Goal: Find specific page/section: Find specific page/section

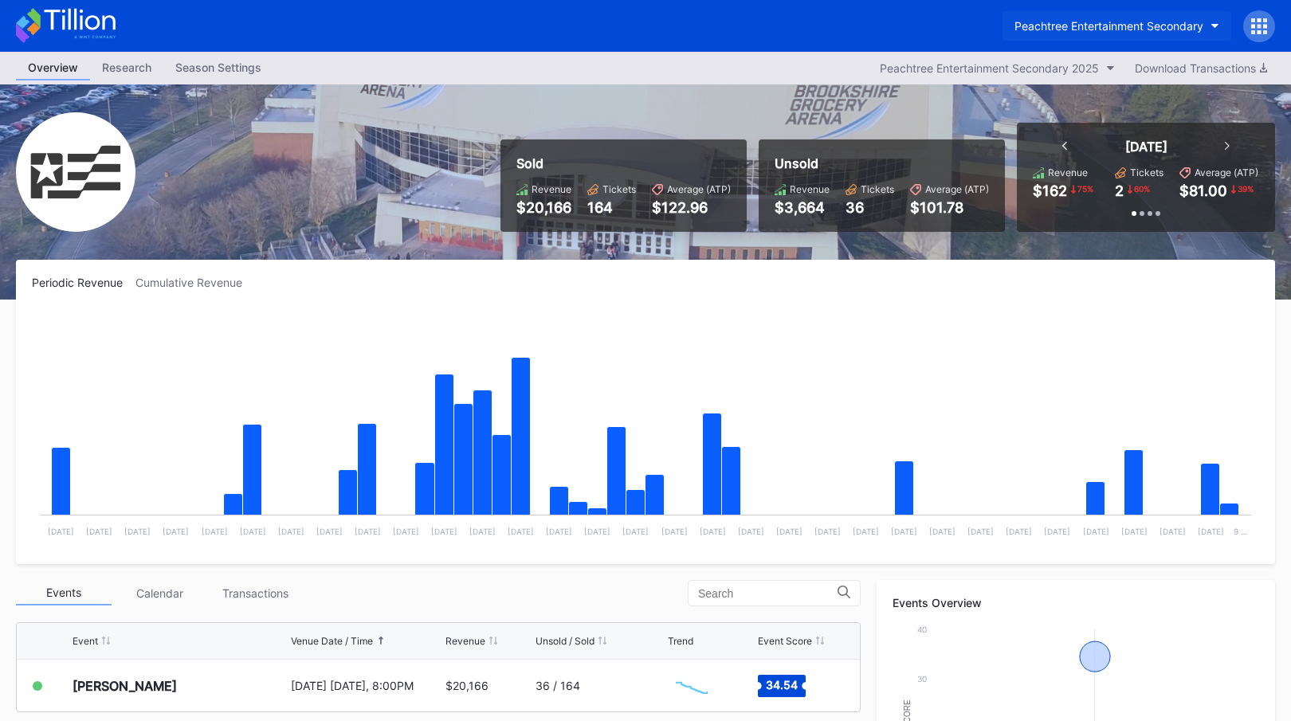
click at [1148, 32] on div "Peachtree Entertainment Secondary" at bounding box center [1108, 26] width 189 height 14
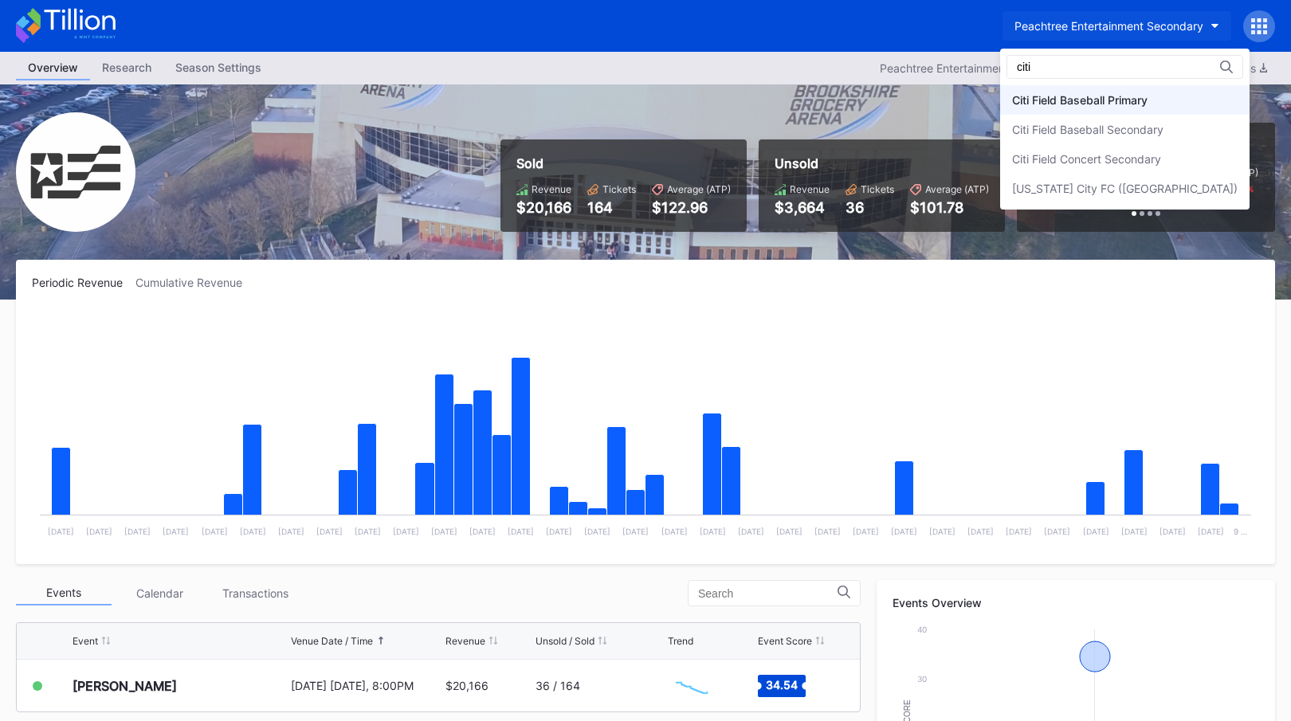
type input "citi"
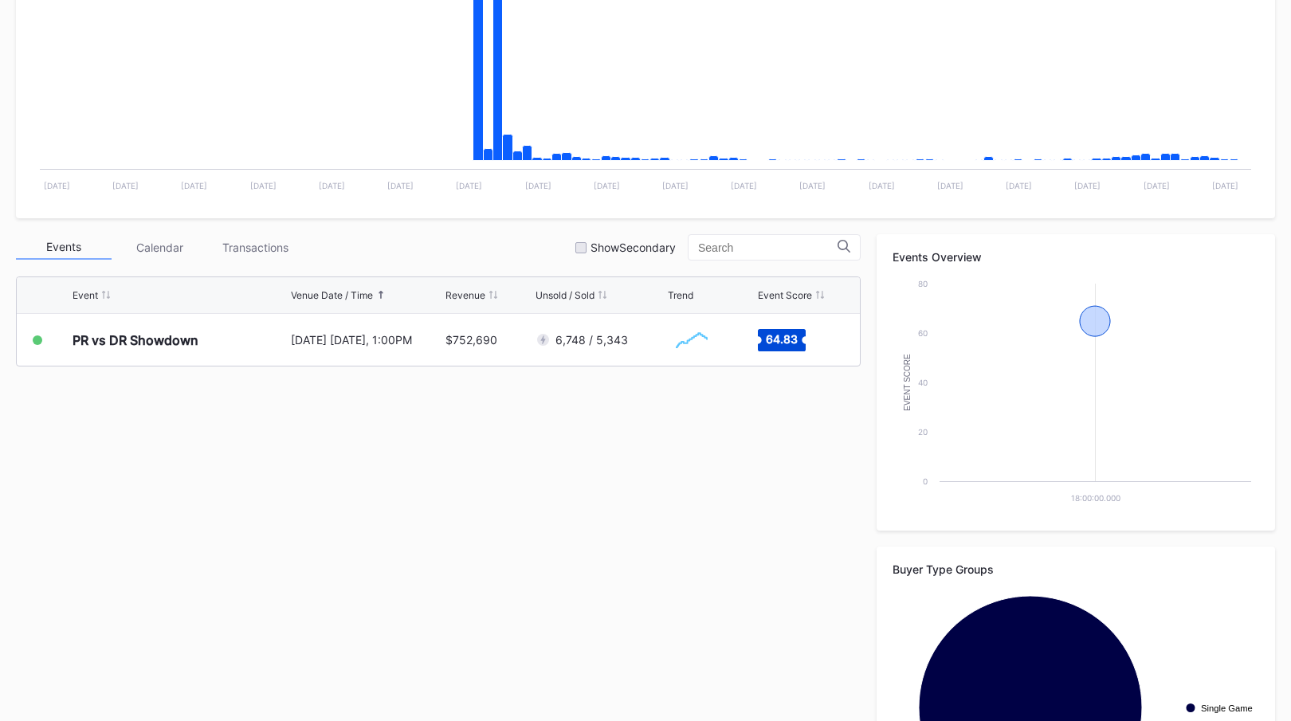
scroll to position [484, 0]
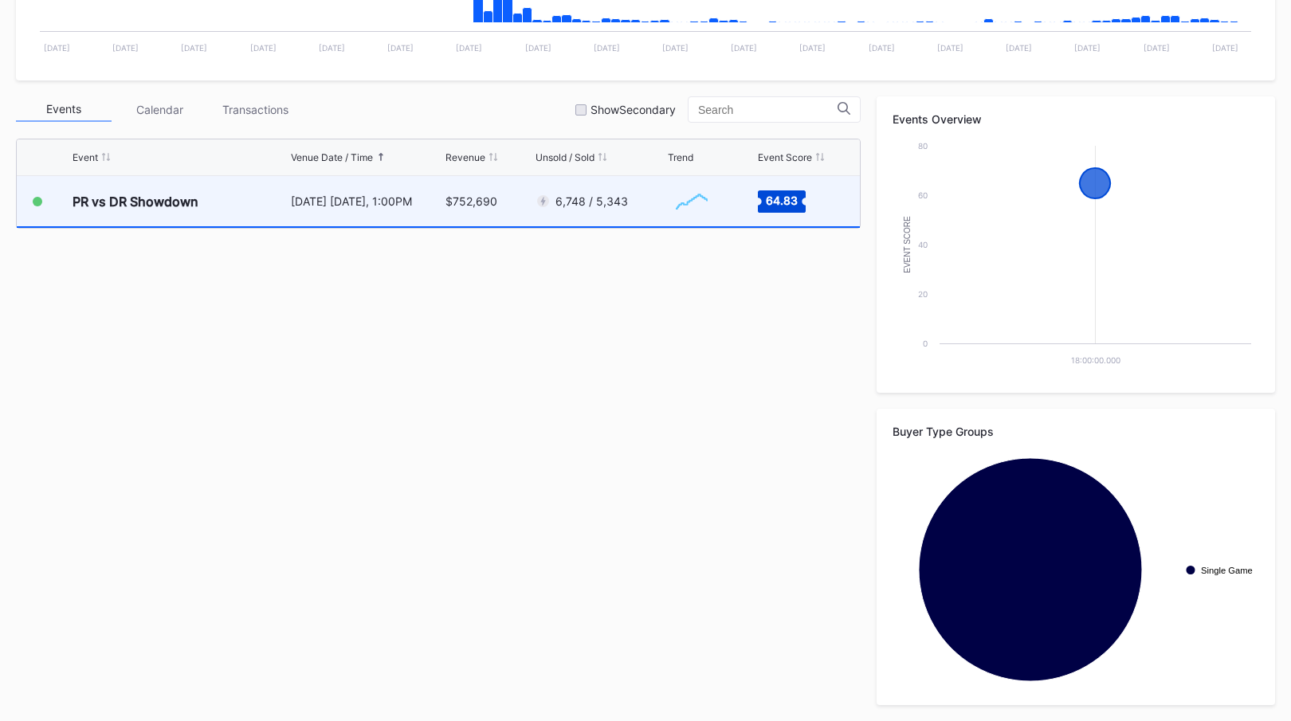
click at [617, 216] on div "6,748 / 5,343" at bounding box center [599, 201] width 129 height 50
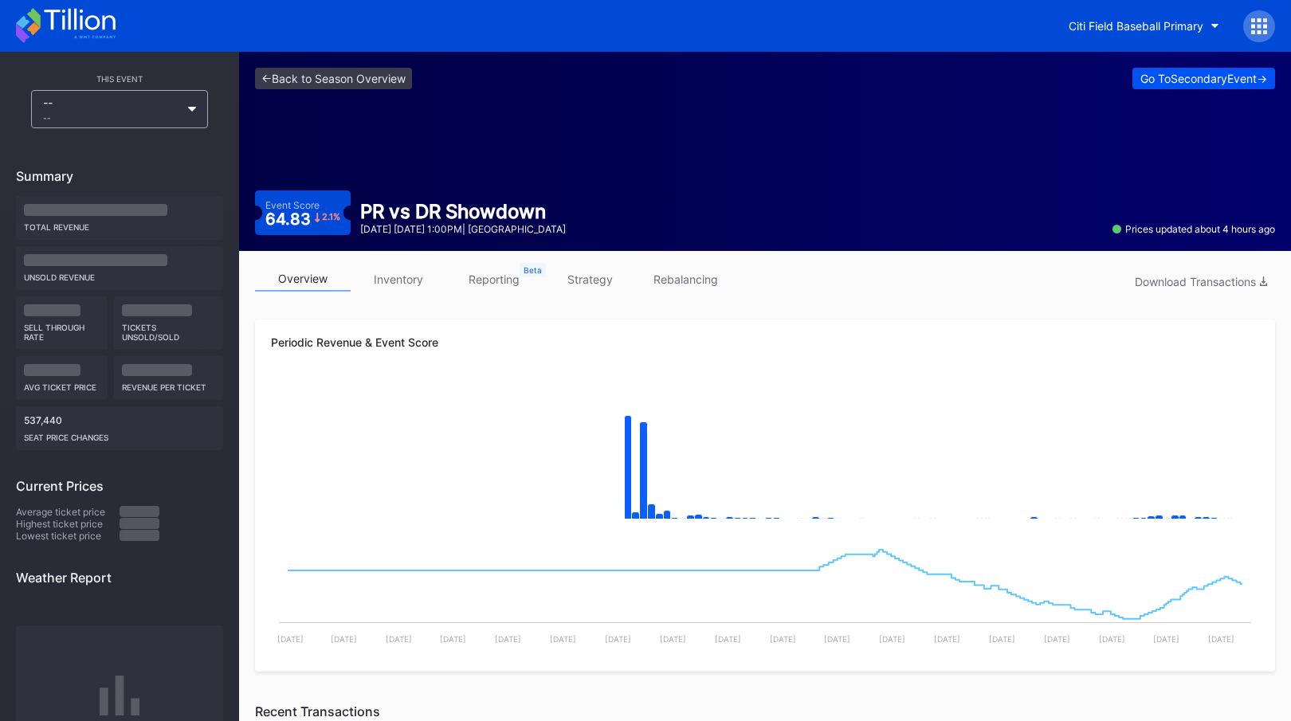
click at [1165, 72] on div "Go To Secondary Event ->" at bounding box center [1203, 79] width 127 height 14
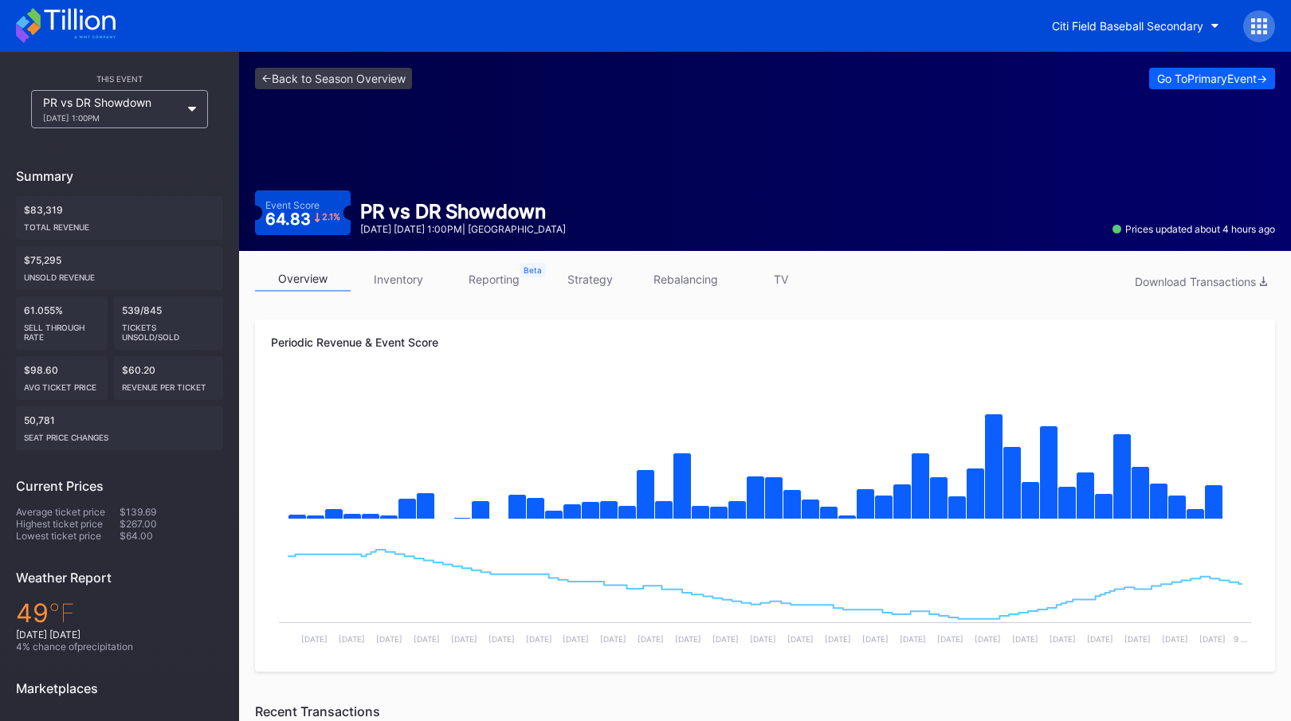
click at [310, 117] on div "<- Back to Season Overview Go To Primary Event -> Event Score 64.83 2.1 % PR vs…" at bounding box center [765, 151] width 1052 height 199
click at [382, 81] on link "<- Back to Season Overview" at bounding box center [333, 79] width 157 height 22
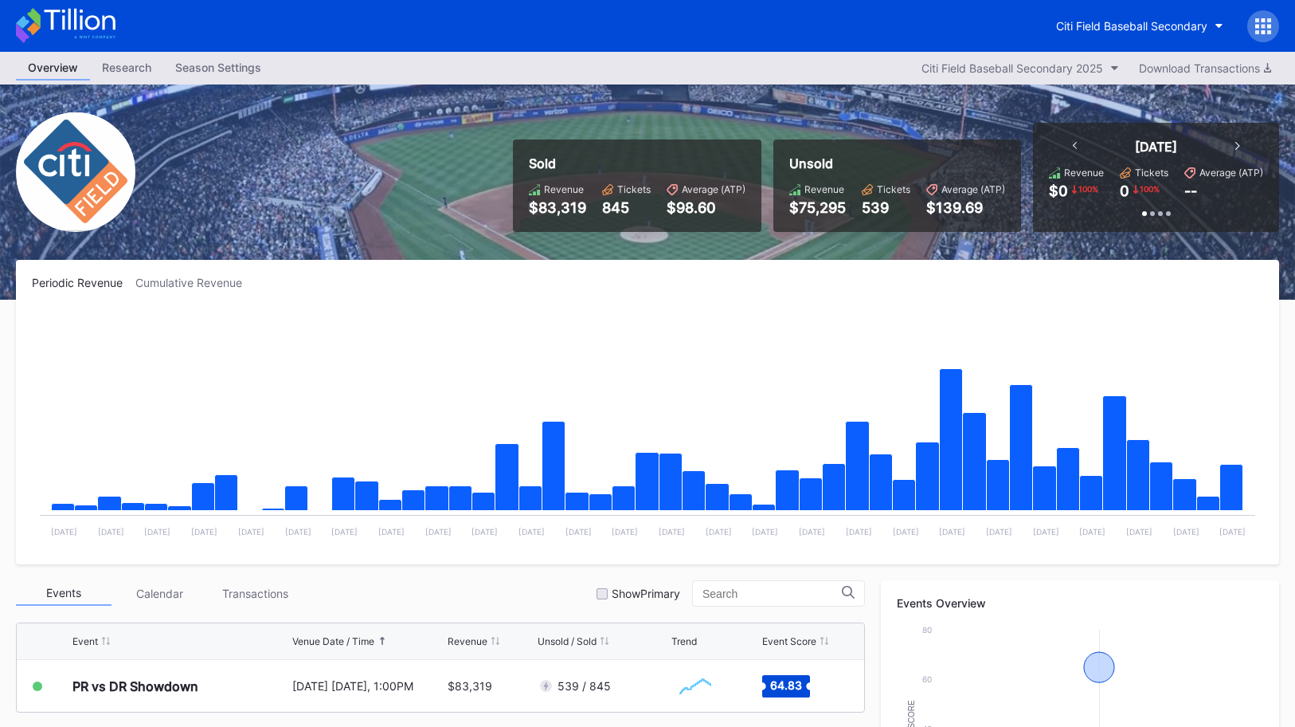
click at [104, 20] on icon at bounding box center [79, 20] width 71 height 22
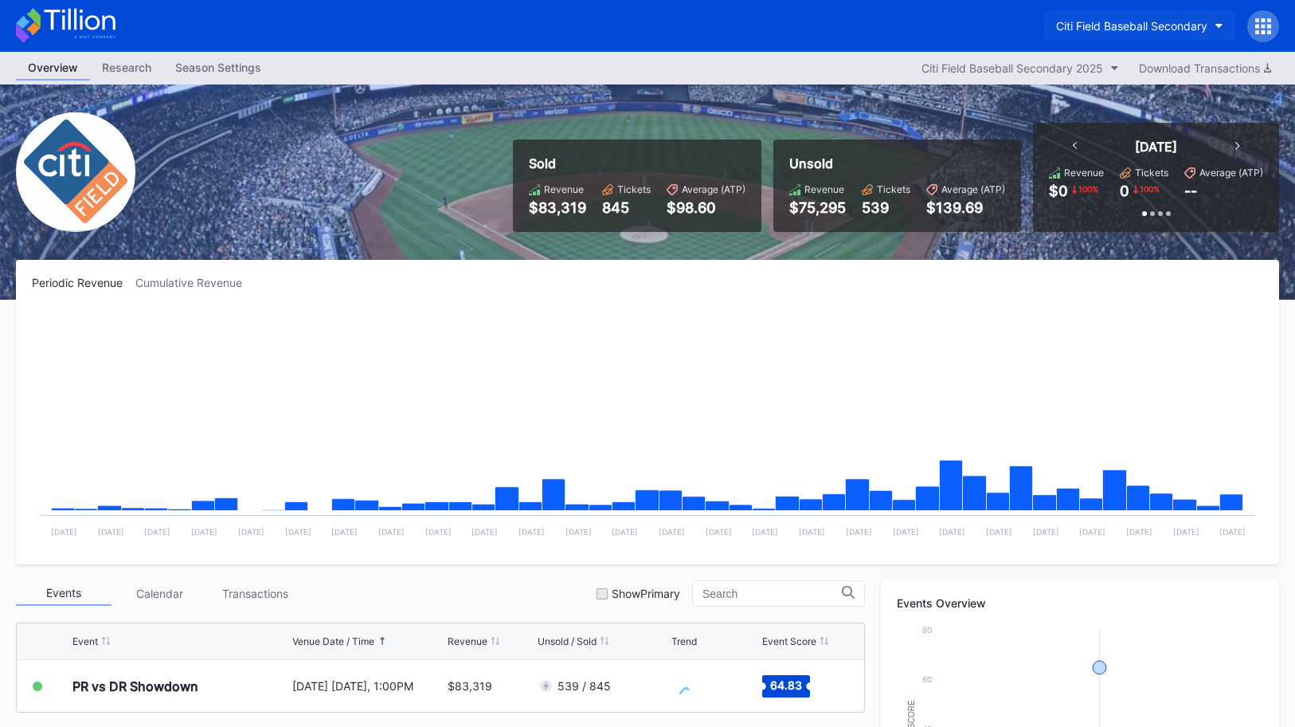
click at [1176, 13] on button "Citi Field Baseball Secondary" at bounding box center [1139, 25] width 191 height 29
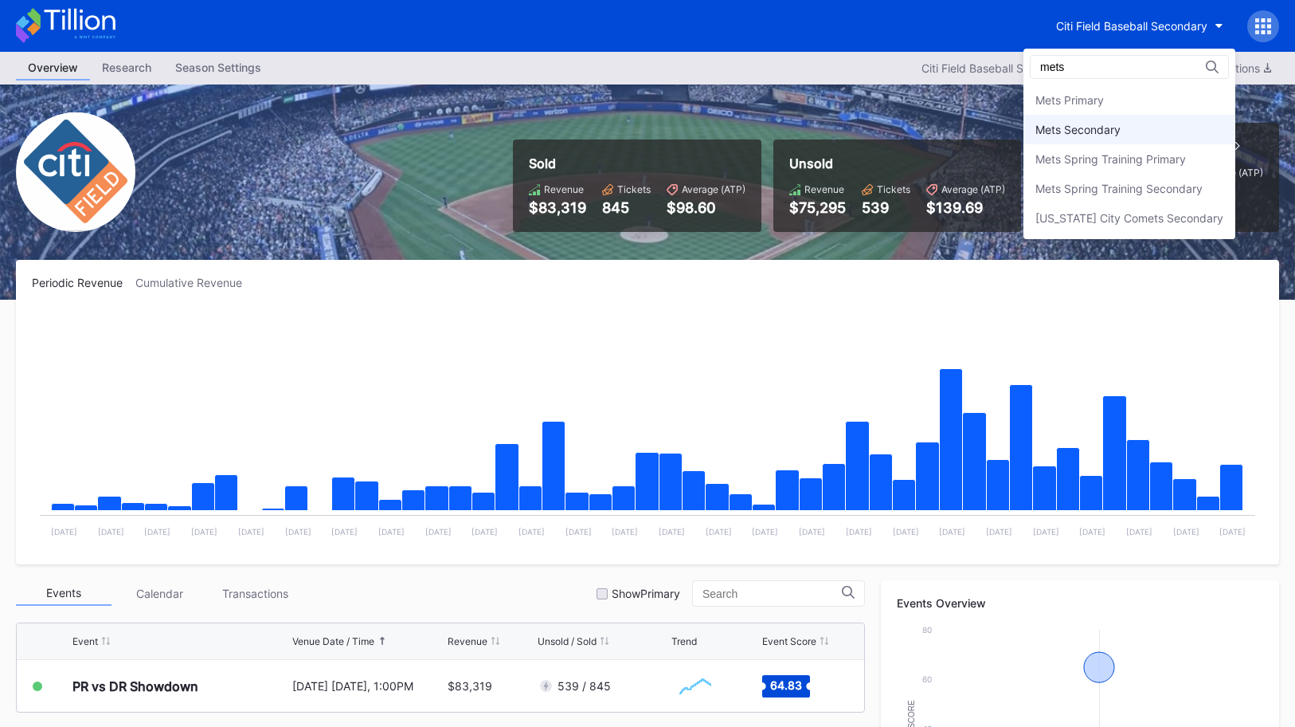
type input "mets"
click at [1149, 139] on div "Mets Secondary" at bounding box center [1130, 129] width 212 height 29
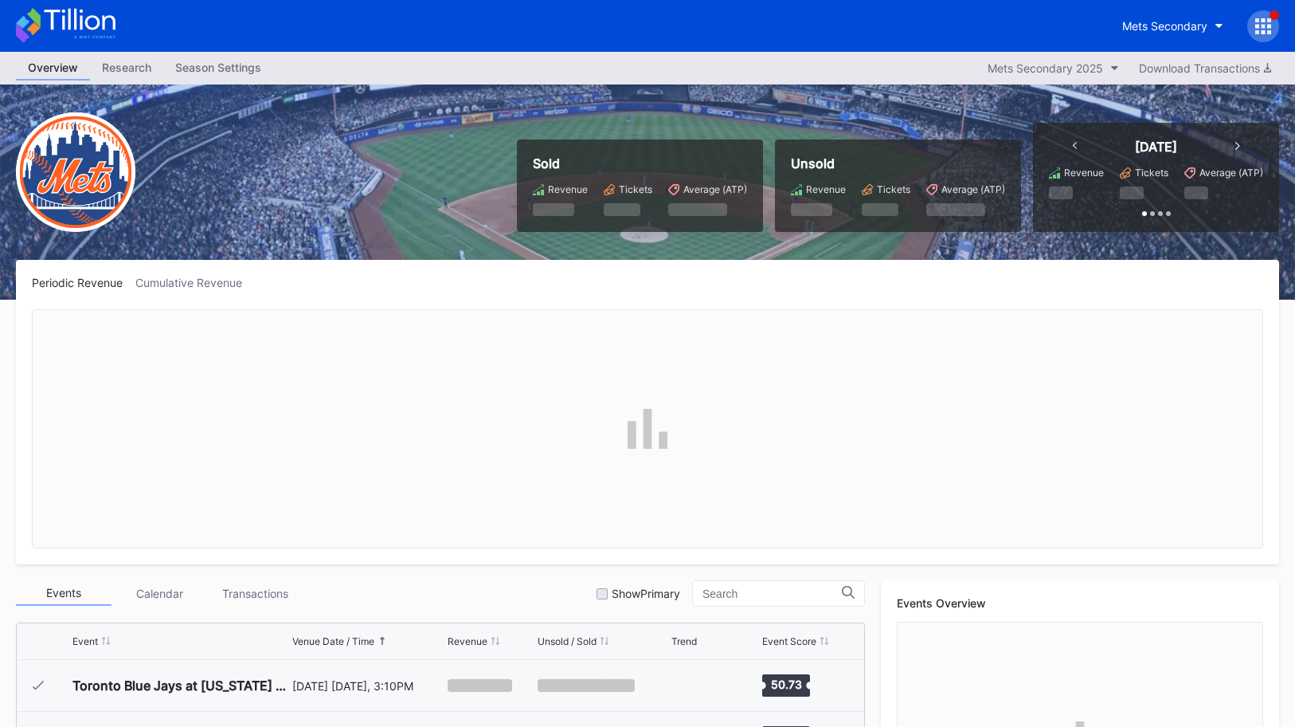
scroll to position [4035, 0]
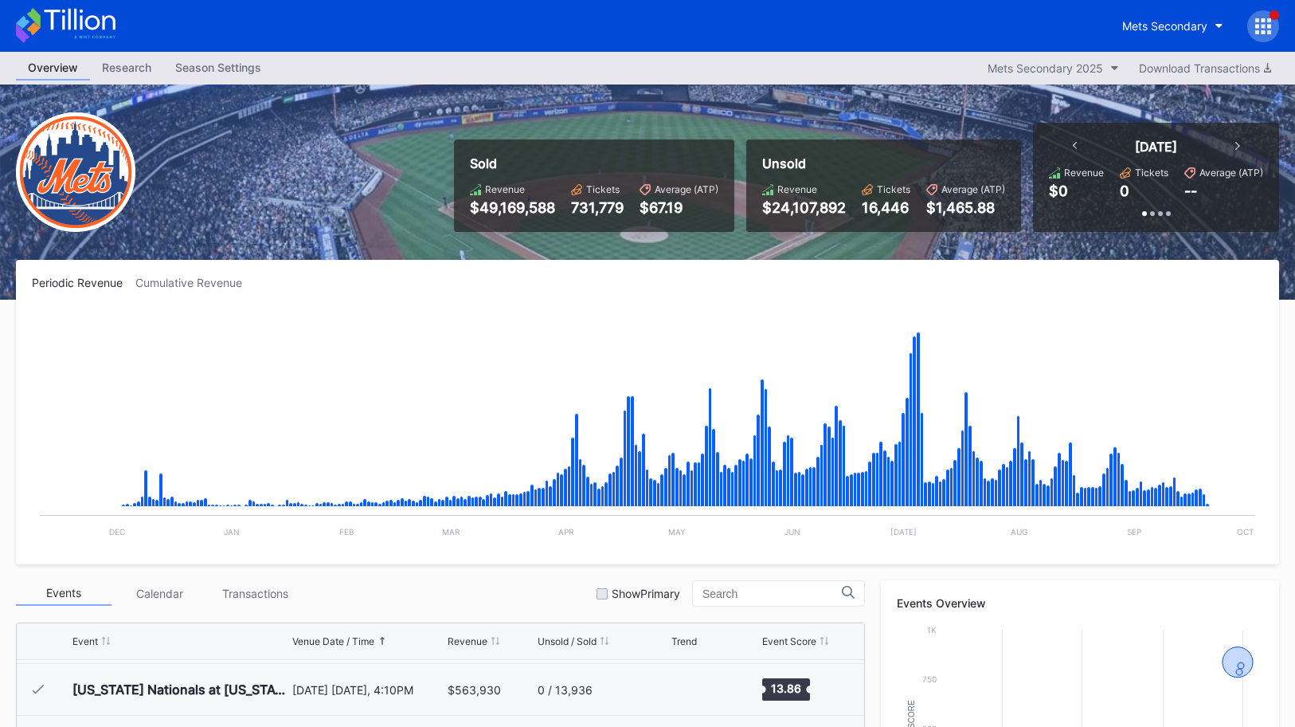
click at [101, 30] on icon at bounding box center [66, 25] width 100 height 35
click at [96, 32] on icon at bounding box center [66, 25] width 100 height 35
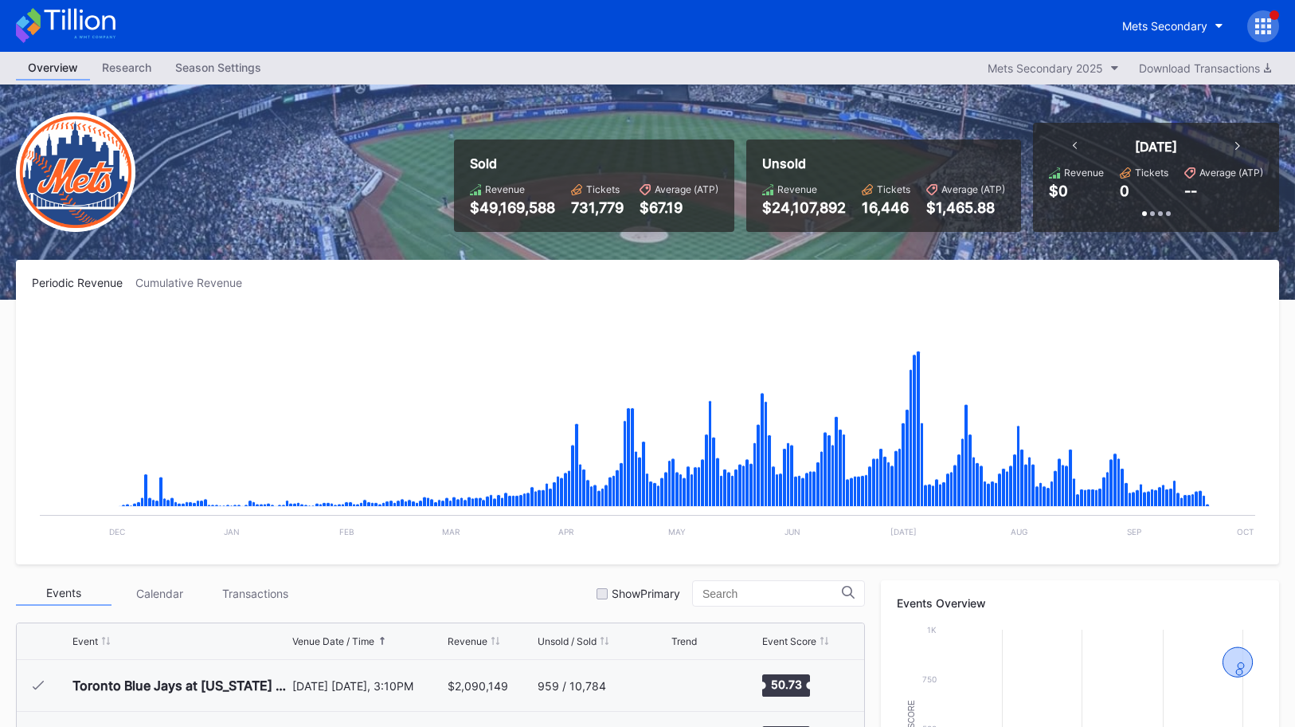
scroll to position [4035, 0]
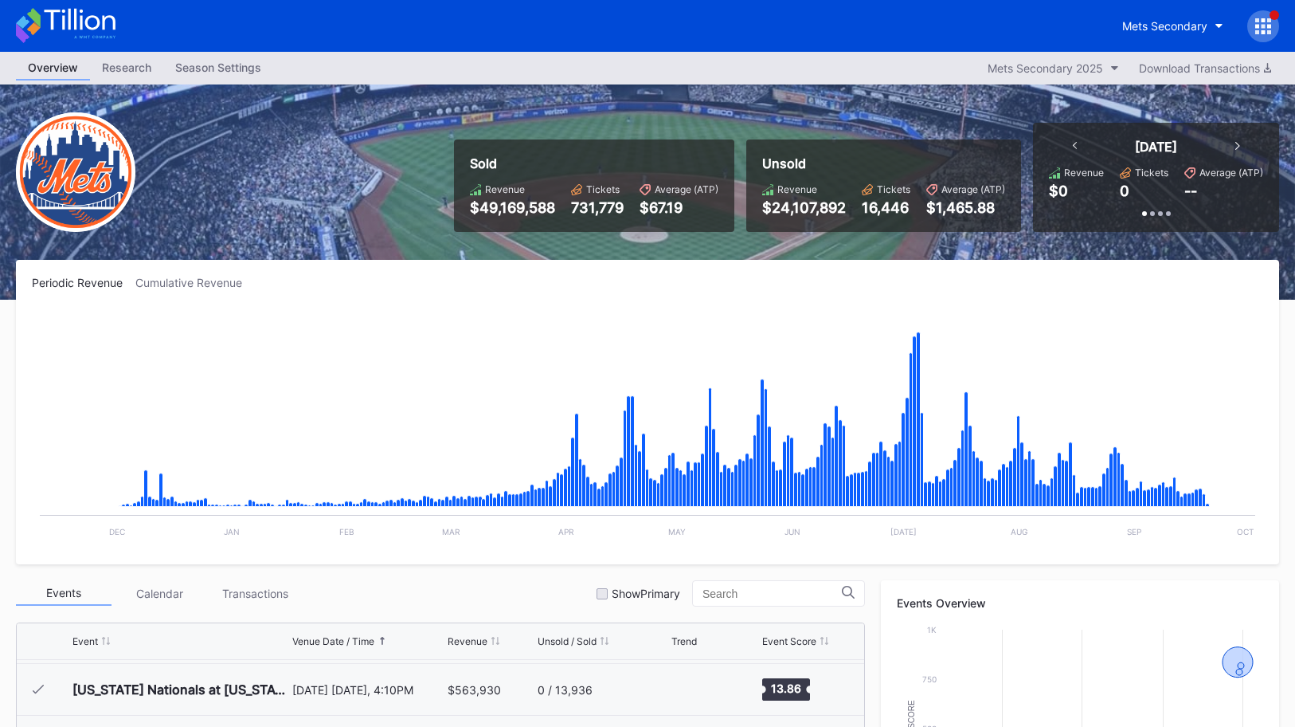
click at [89, 28] on icon at bounding box center [79, 20] width 71 height 22
click at [96, 20] on icon at bounding box center [66, 25] width 100 height 35
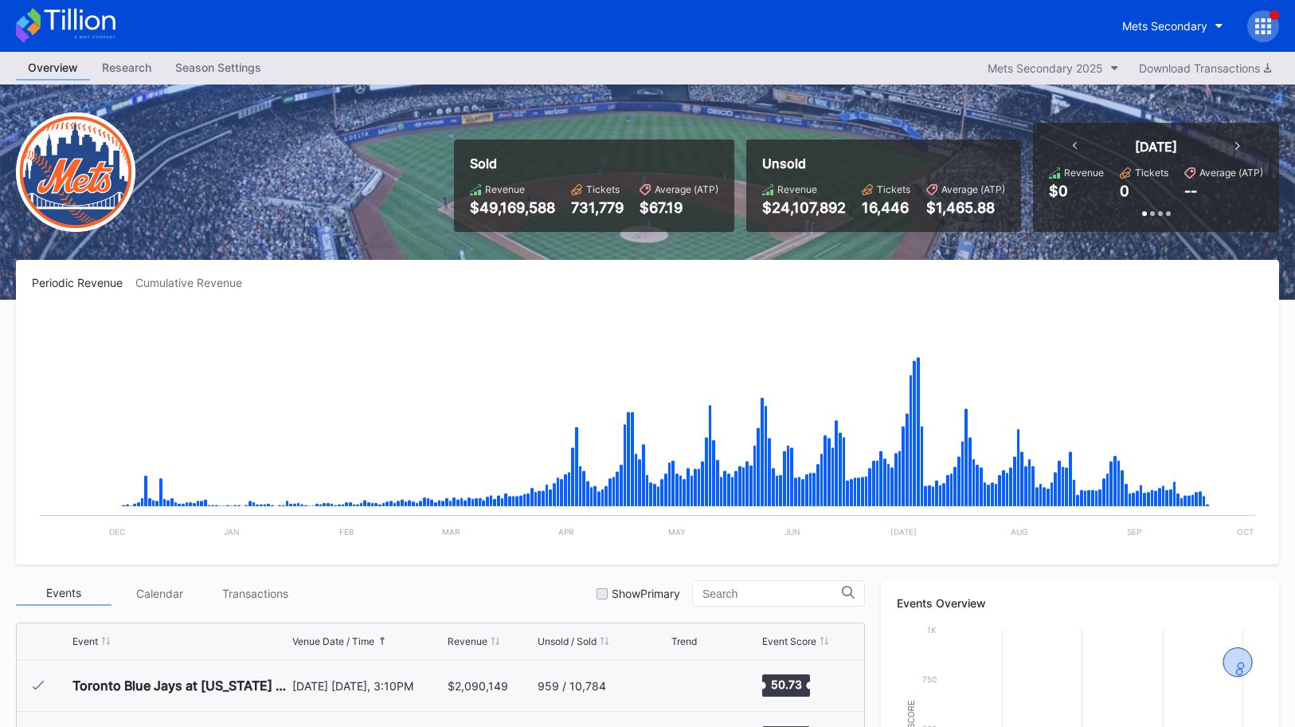
scroll to position [4035, 0]
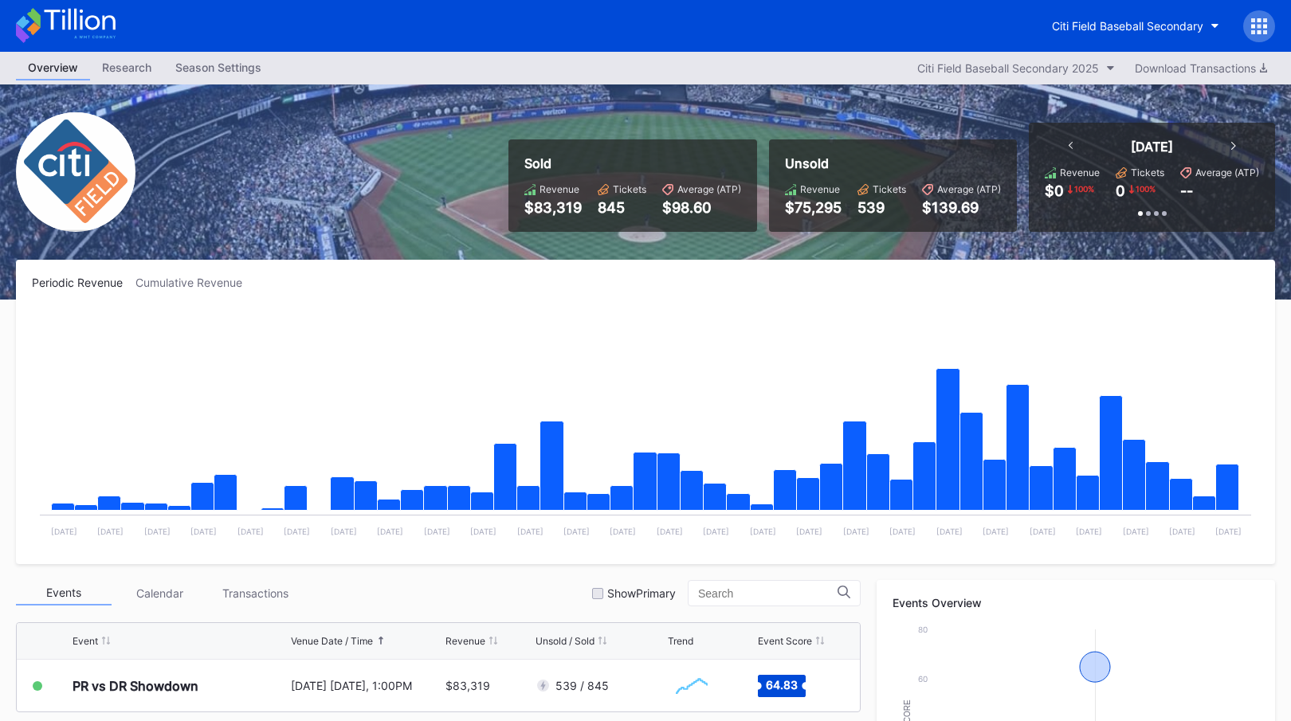
click at [1265, 29] on icon at bounding box center [1259, 26] width 16 height 16
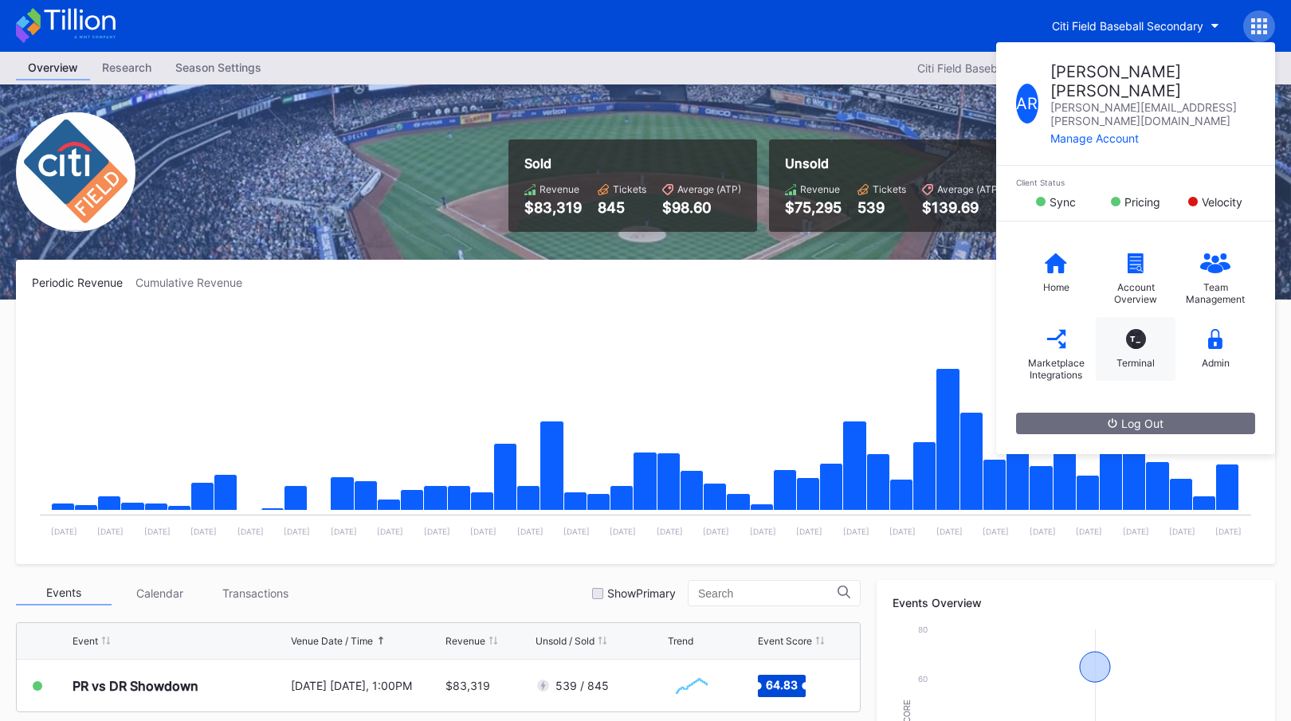
click at [1151, 317] on div "T_ Terminal" at bounding box center [1135, 349] width 80 height 64
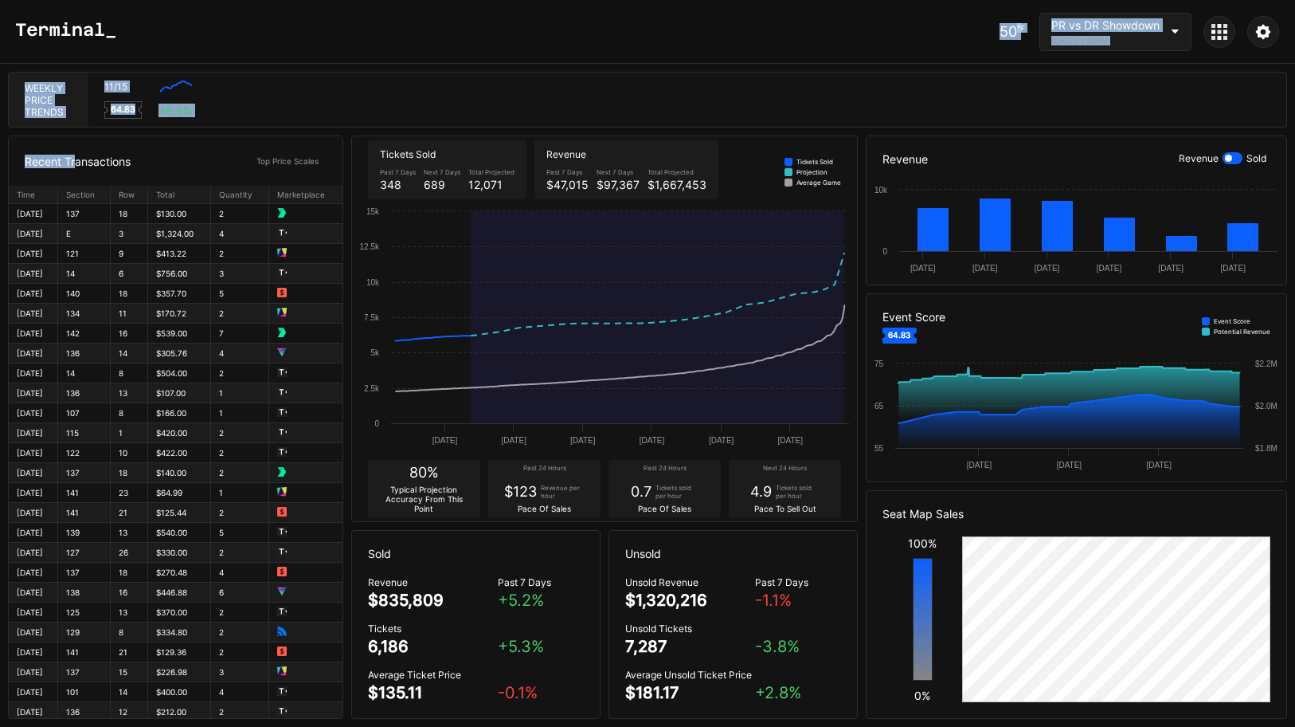
drag, startPoint x: 292, startPoint y: 44, endPoint x: 79, endPoint y: 159, distance: 242.4
click at [79, 159] on div "50 ℉ PR vs DR Showdown [DATE] 1:00PM Weekly Price Trends 11/15 Created with Hig…" at bounding box center [647, 363] width 1295 height 727
click at [79, 159] on div "Recent Transactions" at bounding box center [78, 162] width 106 height 14
drag, startPoint x: 34, startPoint y: 67, endPoint x: 132, endPoint y: 166, distance: 139.1
click at [132, 166] on div "50 ℉ PR vs DR Showdown [DATE] 1:00PM Weekly Price Trends 11/15 Created with Hig…" at bounding box center [647, 363] width 1295 height 727
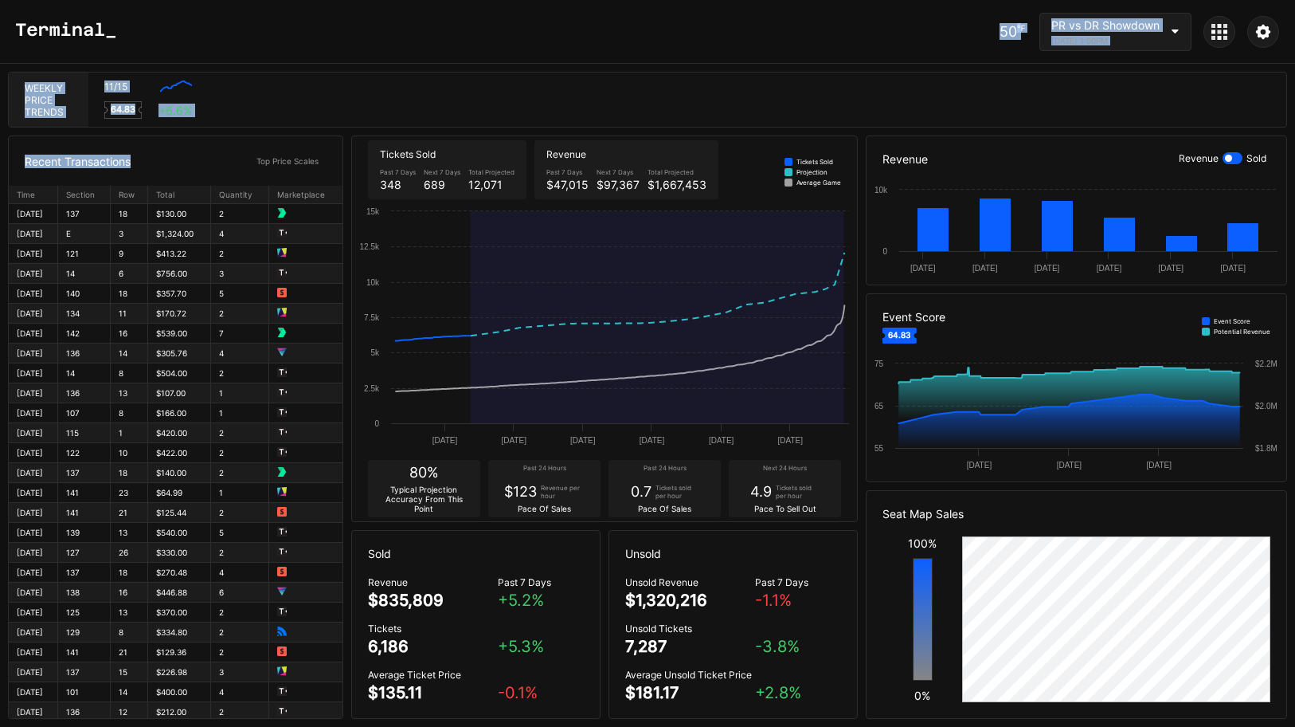
click at [132, 166] on div "Recent Transactions Top Price Scales" at bounding box center [176, 160] width 334 height 49
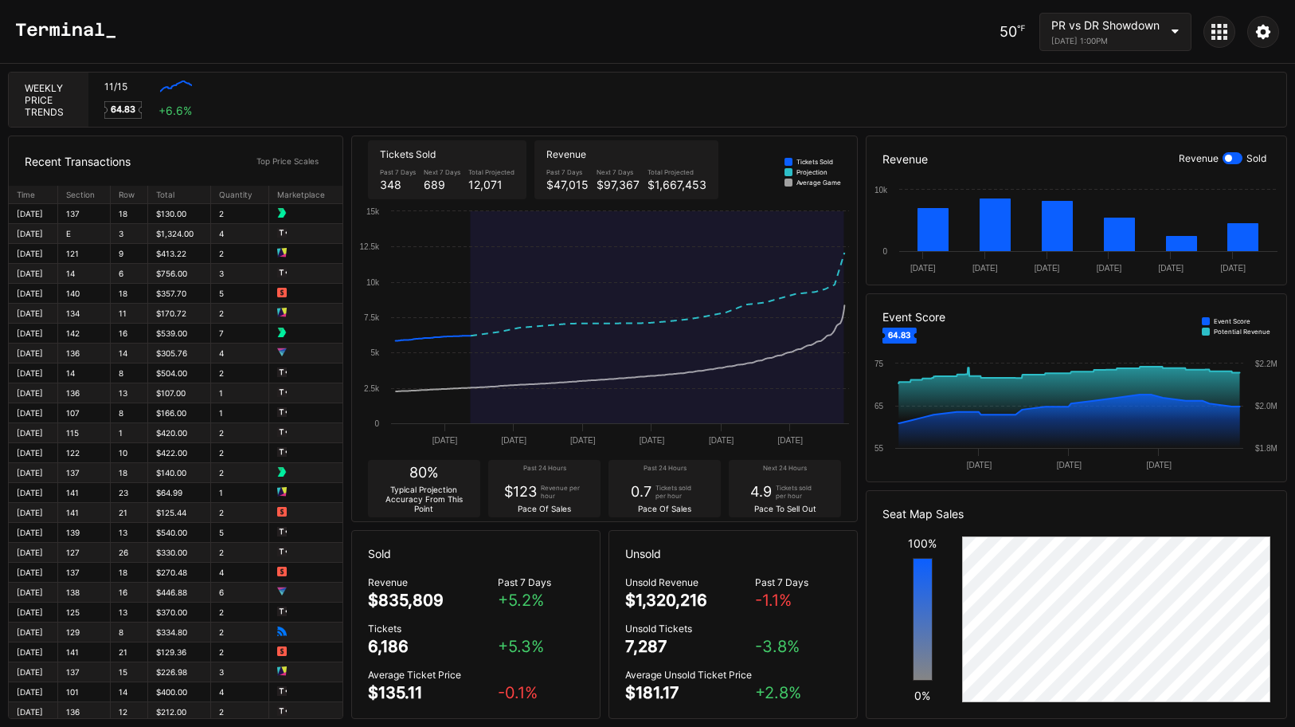
click at [132, 166] on div "Recent Transactions Top Price Scales" at bounding box center [176, 160] width 334 height 49
